Goal: Use online tool/utility: Use online tool/utility

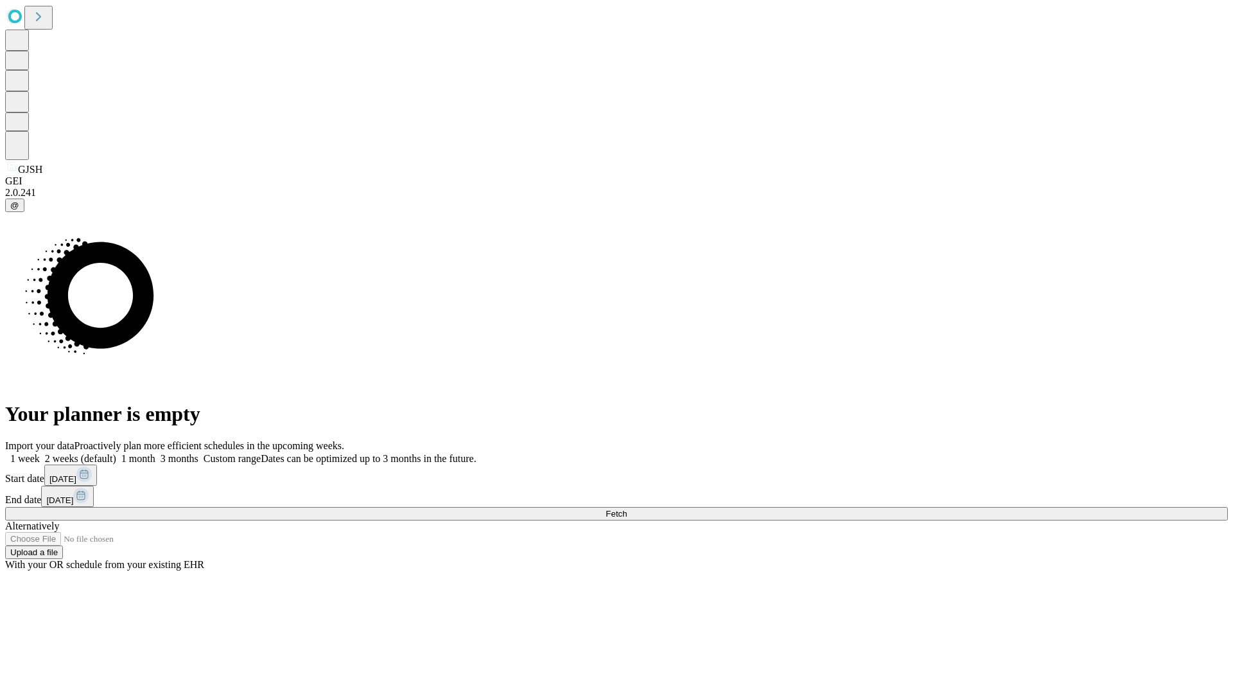
click at [627, 509] on span "Fetch" at bounding box center [616, 514] width 21 height 10
